Goal: Find specific page/section: Find specific page/section

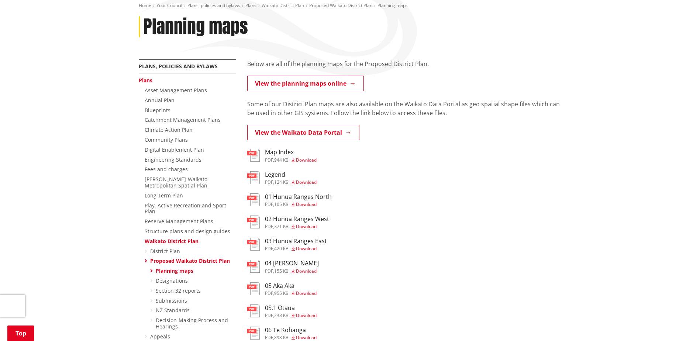
scroll to position [111, 0]
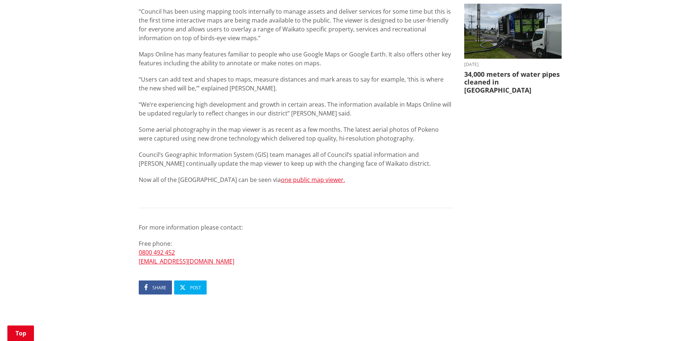
scroll to position [332, 0]
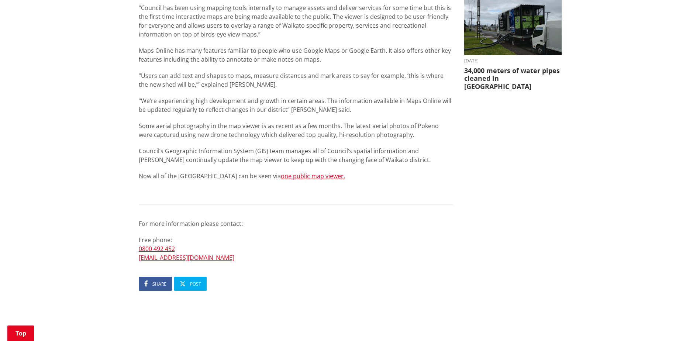
click at [302, 169] on div "Waikato District Council has launched its external map viewer. The new software…" at bounding box center [296, 73] width 314 height 378
click at [301, 176] on link "one public map viewer." at bounding box center [313, 176] width 64 height 8
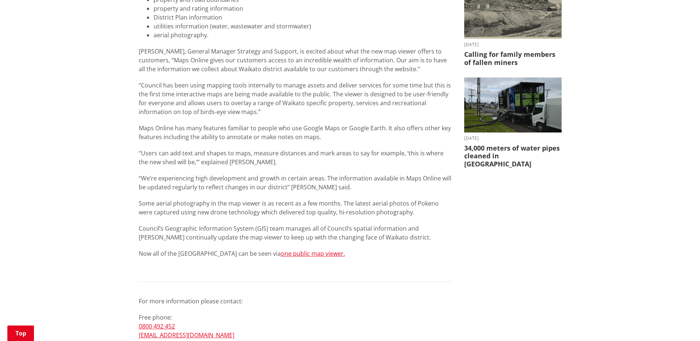
scroll to position [295, 0]
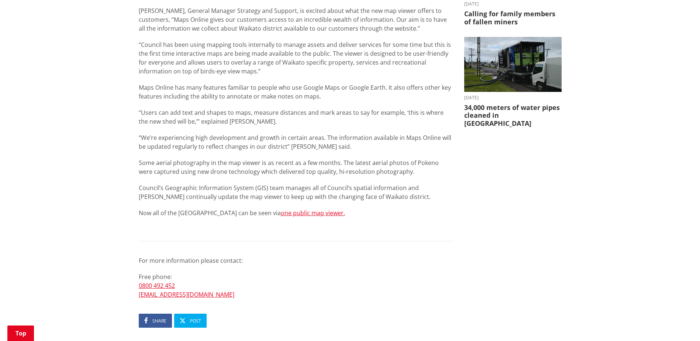
click at [301, 217] on link "one public map viewer." at bounding box center [313, 213] width 64 height 8
